Goal: Navigation & Orientation: Go to known website

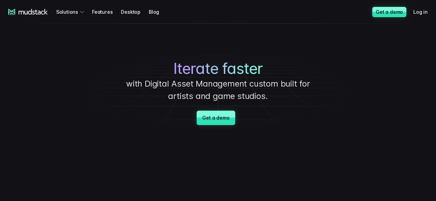
scroll to position [69, 0]
